Goal: Transaction & Acquisition: Purchase product/service

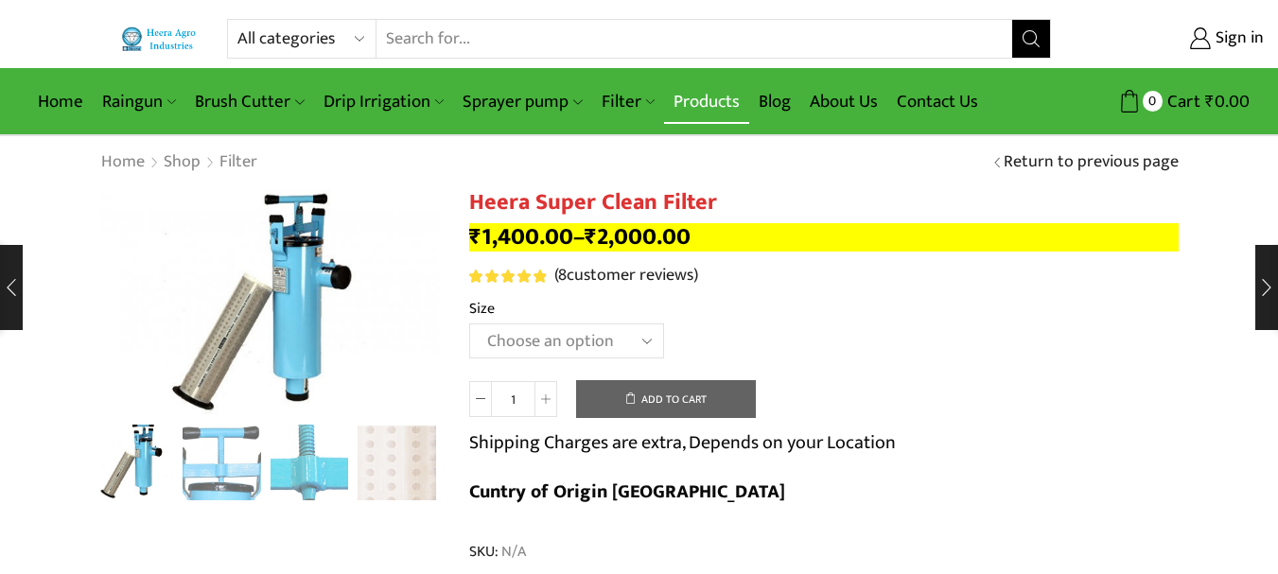
click at [711, 88] on link "Products" at bounding box center [706, 101] width 85 height 44
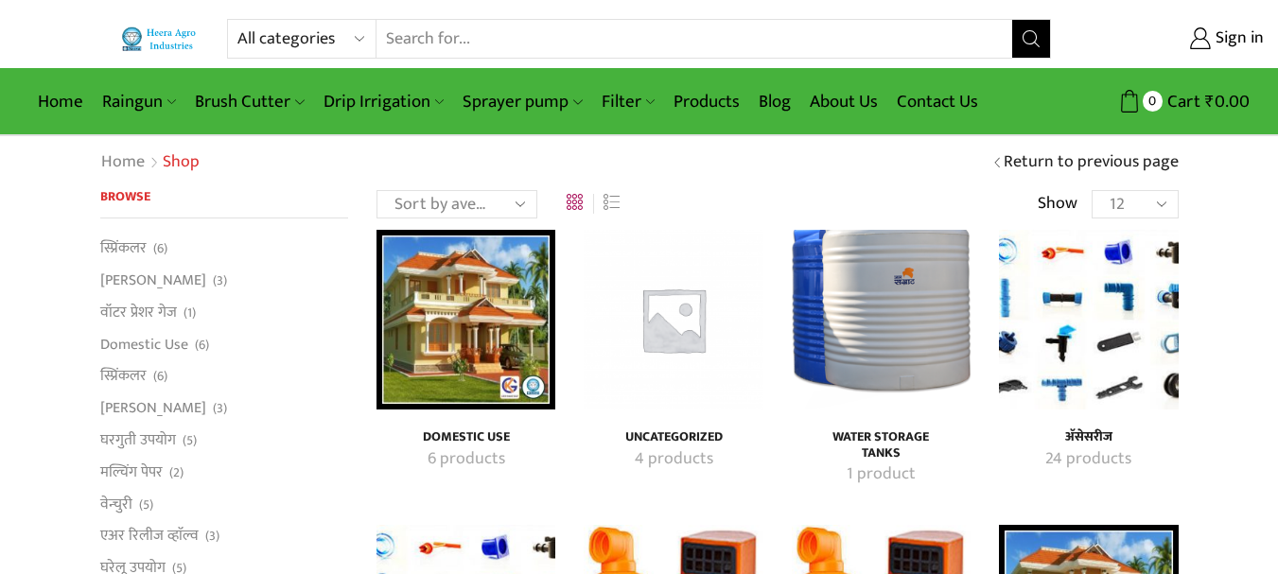
click at [426, 29] on input "Search input" at bounding box center [694, 39] width 635 height 38
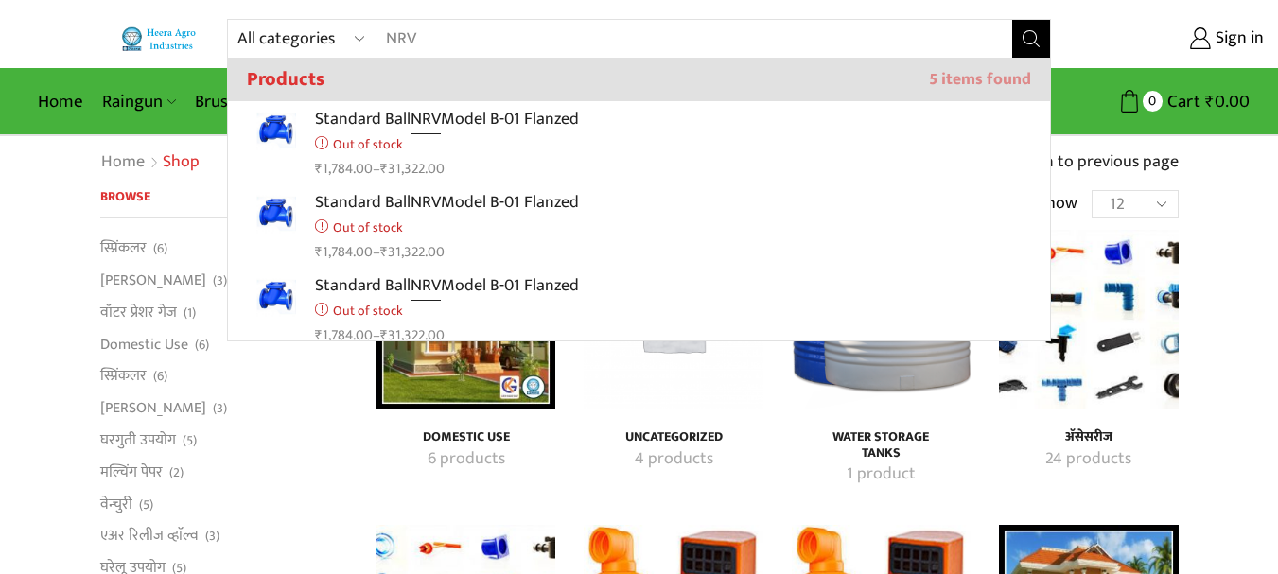
type input "NRV"
click at [1012, 20] on button "Search" at bounding box center [1031, 39] width 38 height 38
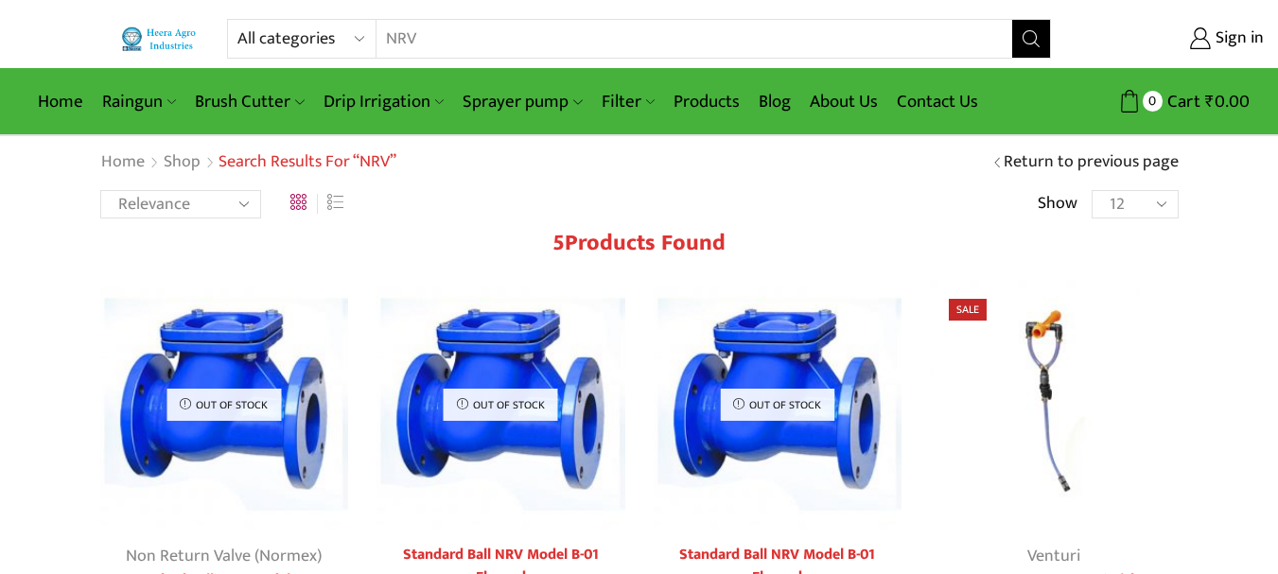
click at [843, 41] on input "NRV" at bounding box center [682, 39] width 611 height 38
type input "N"
click at [309, 45] on select "All categories Accessories Air Release Valve Brush Cutter Domestic Use Drip Irr…" at bounding box center [306, 39] width 139 height 38
click at [841, 431] on img at bounding box center [778, 404] width 249 height 249
